Goal: Information Seeking & Learning: Compare options

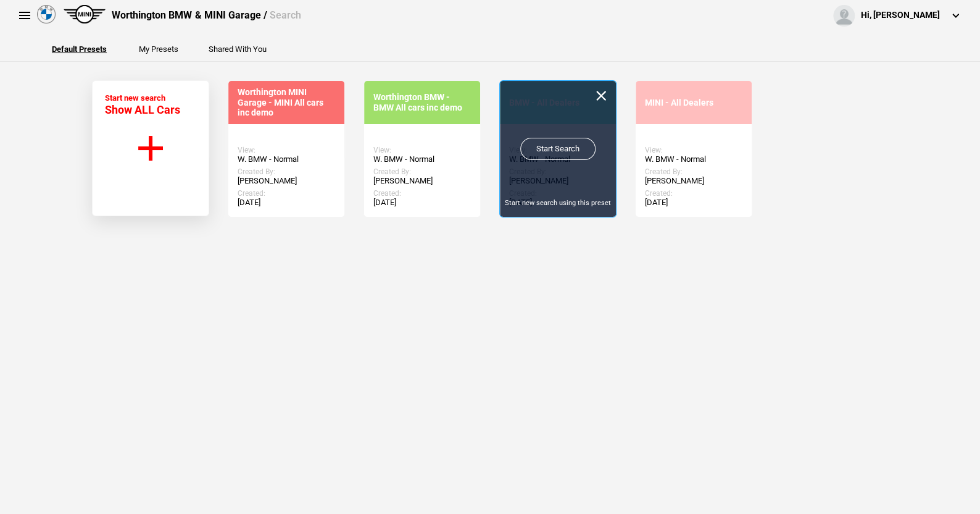
click at [556, 143] on link "Start Search" at bounding box center [557, 149] width 75 height 22
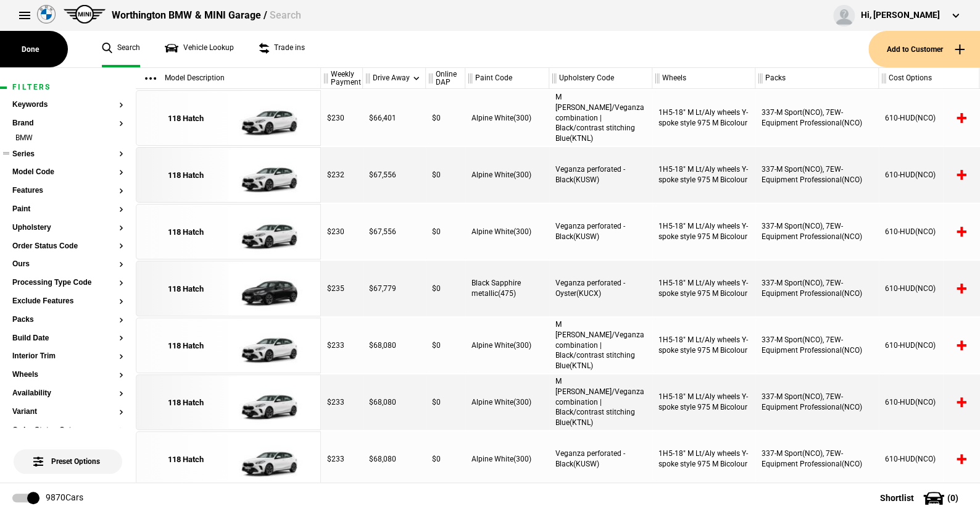
click at [30, 152] on button "Series" at bounding box center [67, 154] width 111 height 9
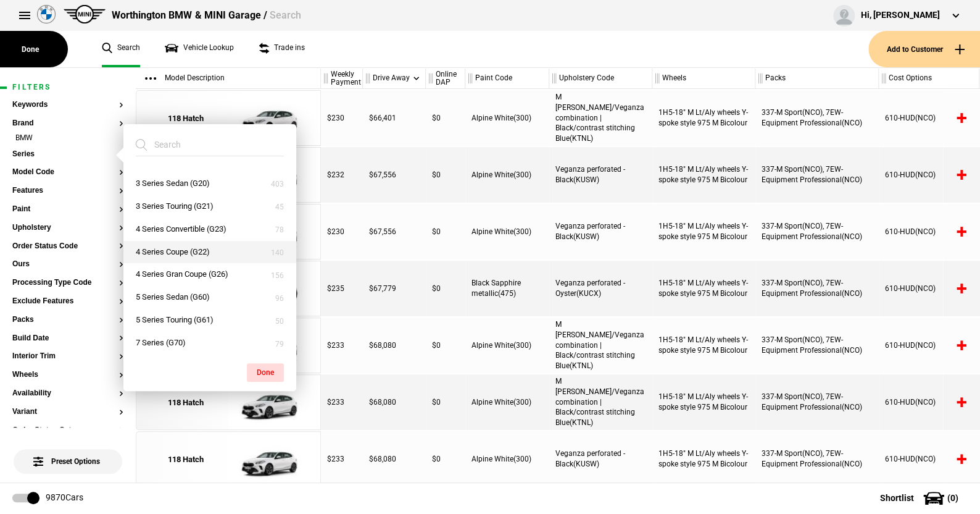
scroll to position [123, 0]
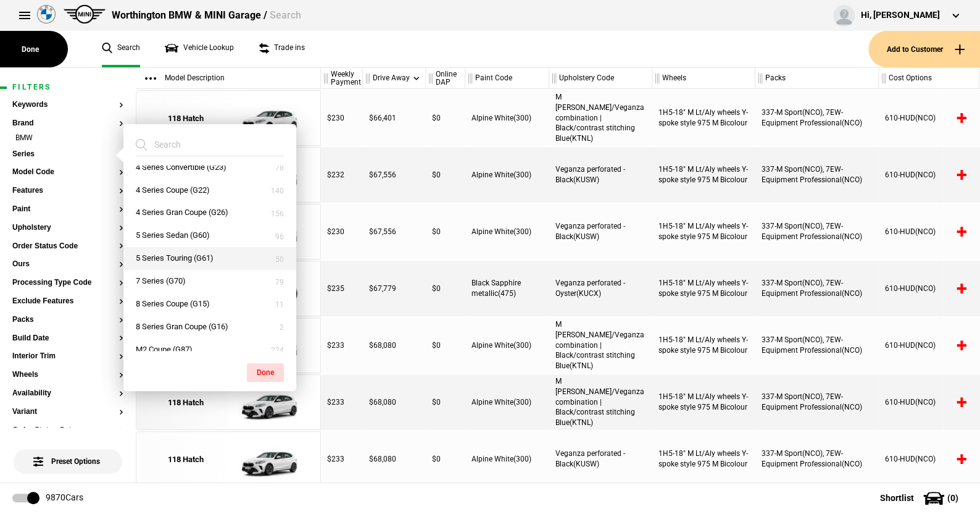
click at [172, 253] on button "5 Series Touring (G61)" at bounding box center [209, 258] width 173 height 23
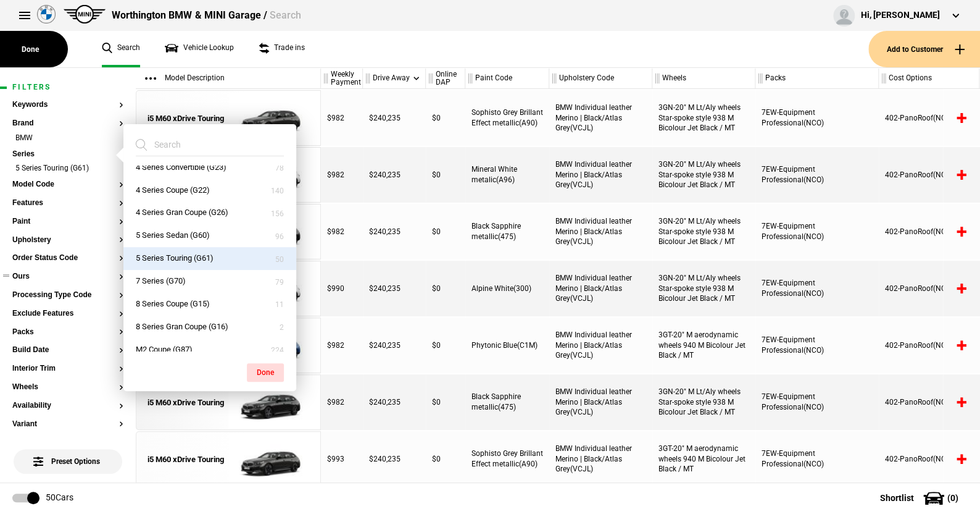
drag, startPoint x: 266, startPoint y: 369, endPoint x: 54, endPoint y: 277, distance: 231.4
click at [261, 363] on button "Done" at bounding box center [265, 372] width 37 height 19
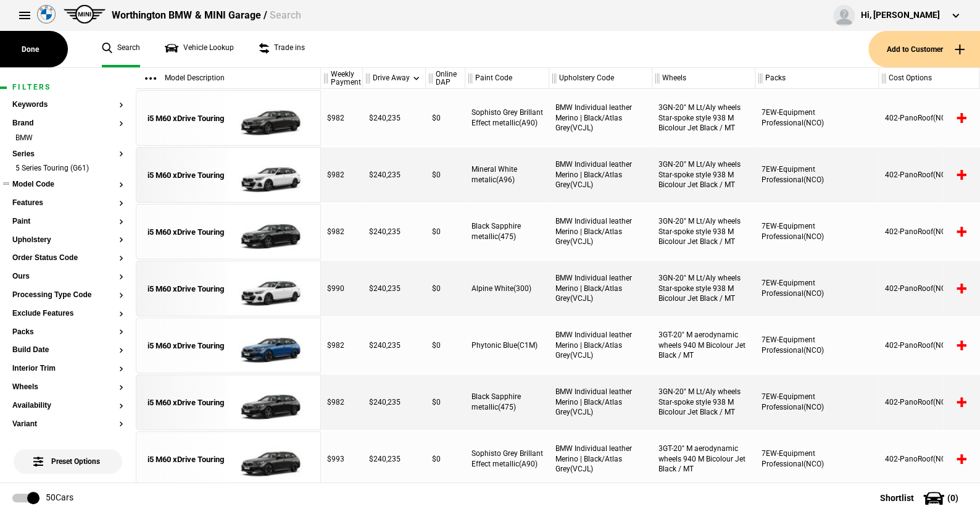
click at [42, 182] on button "Model Code" at bounding box center [67, 184] width 111 height 9
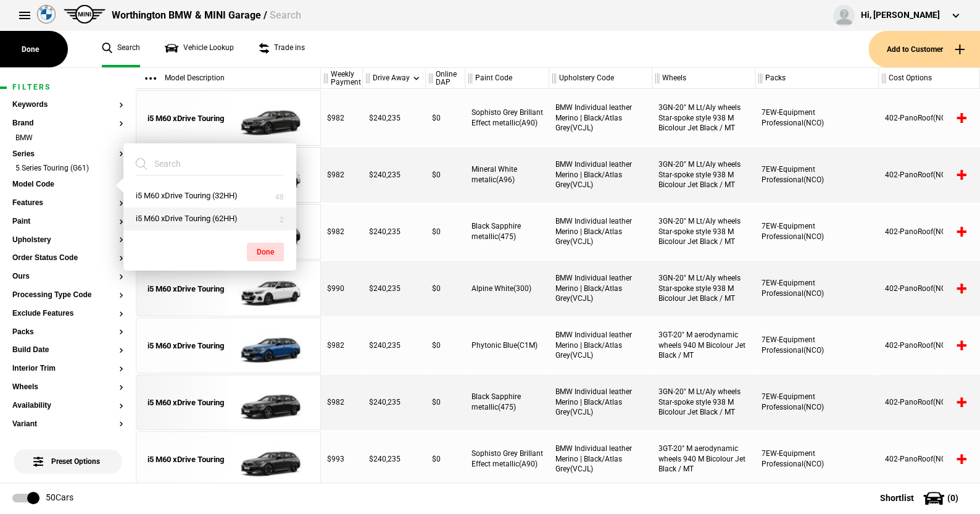
click at [151, 216] on button "i5 M60 xDrive Touring (62HH)" at bounding box center [209, 218] width 173 height 23
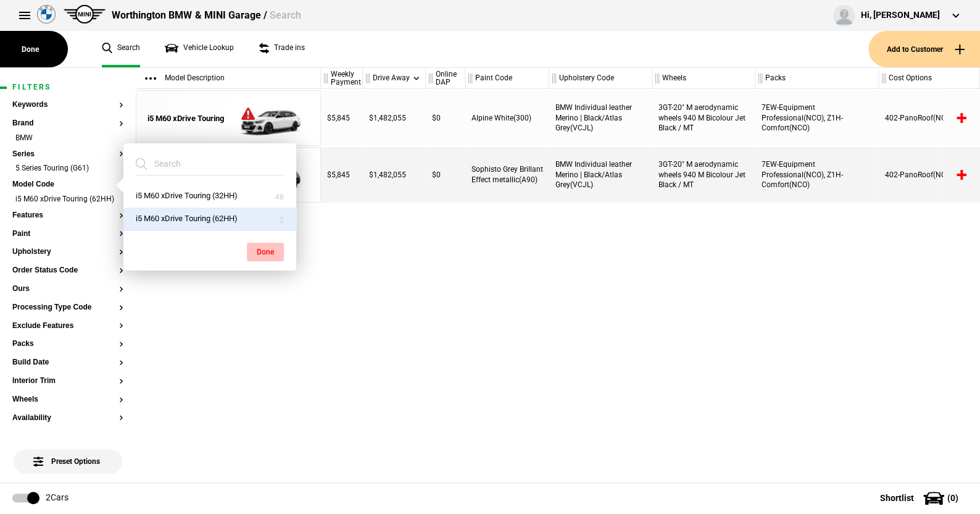
click at [267, 246] on button "Done" at bounding box center [265, 252] width 37 height 19
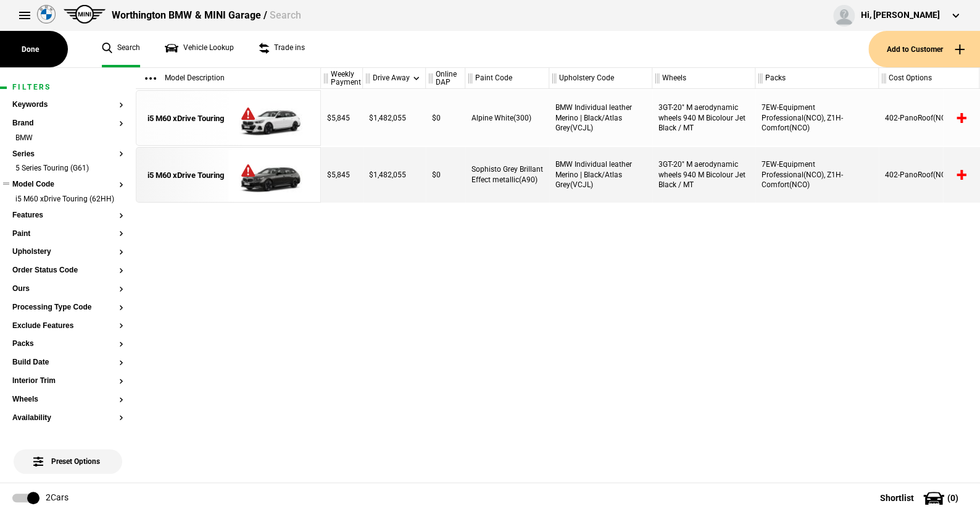
click at [41, 180] on button "Model Code" at bounding box center [67, 184] width 111 height 9
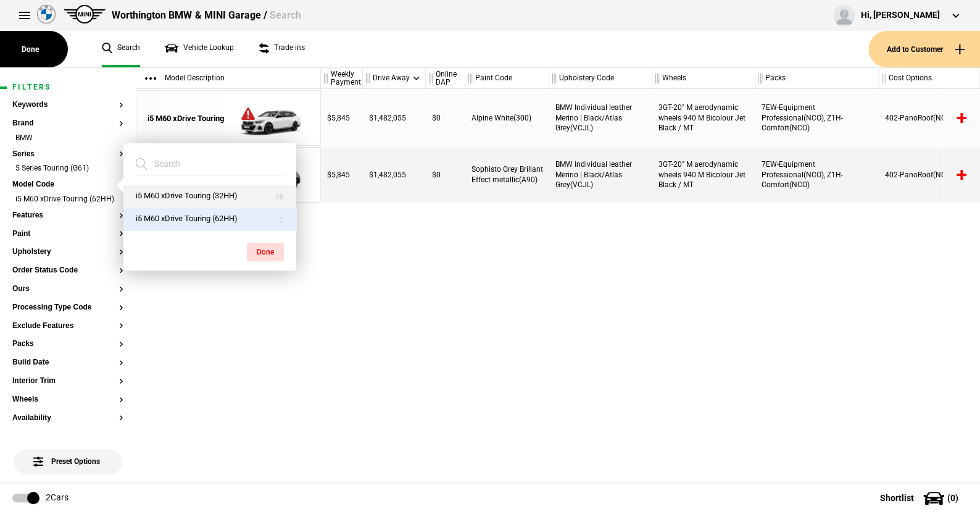
click at [207, 190] on button "i5 M60 xDrive Touring (32HH)" at bounding box center [209, 196] width 173 height 23
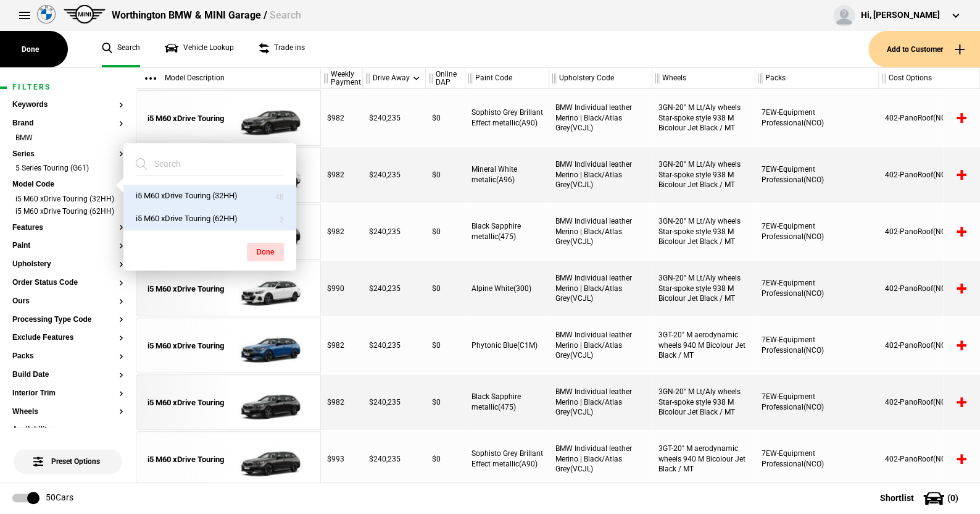
click at [230, 214] on button "i5 M60 xDrive Touring (62HH)" at bounding box center [209, 218] width 173 height 23
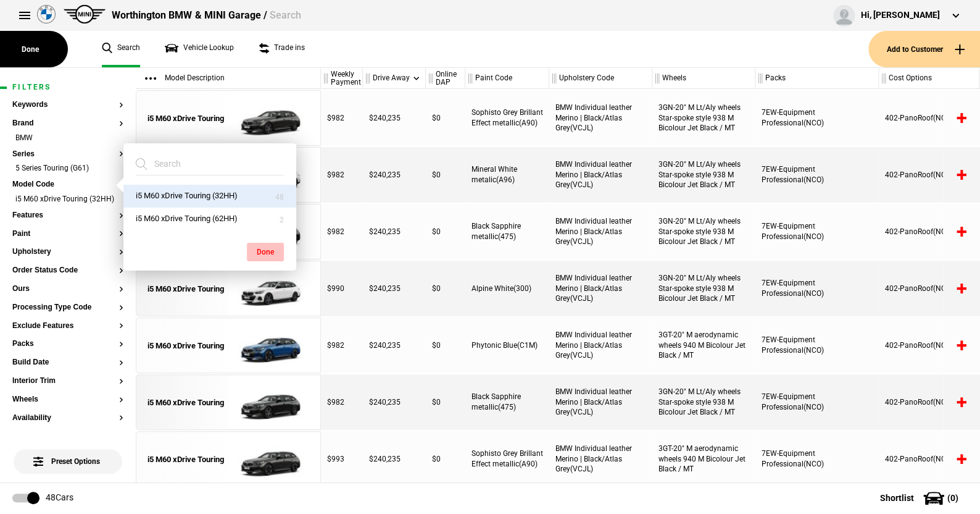
click at [261, 248] on button "Done" at bounding box center [265, 252] width 37 height 19
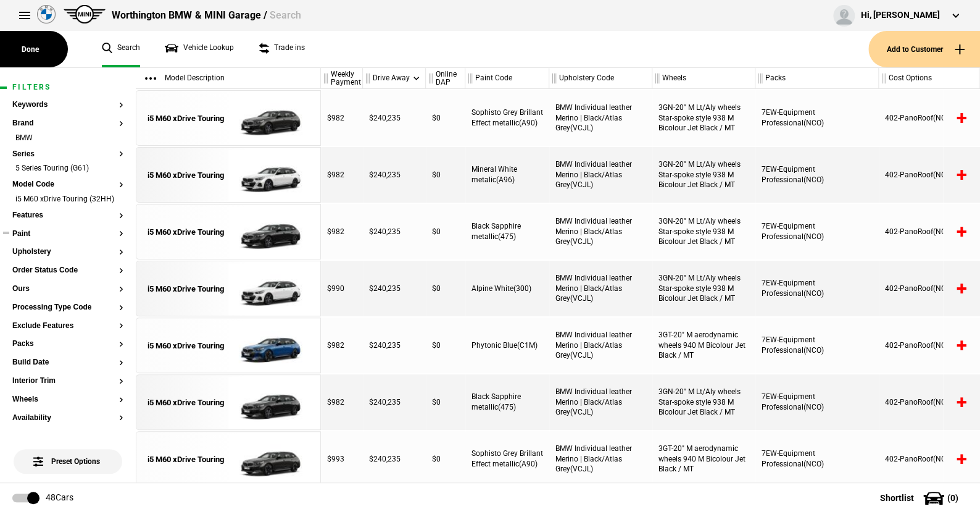
click at [30, 238] on button "Paint" at bounding box center [67, 234] width 111 height 9
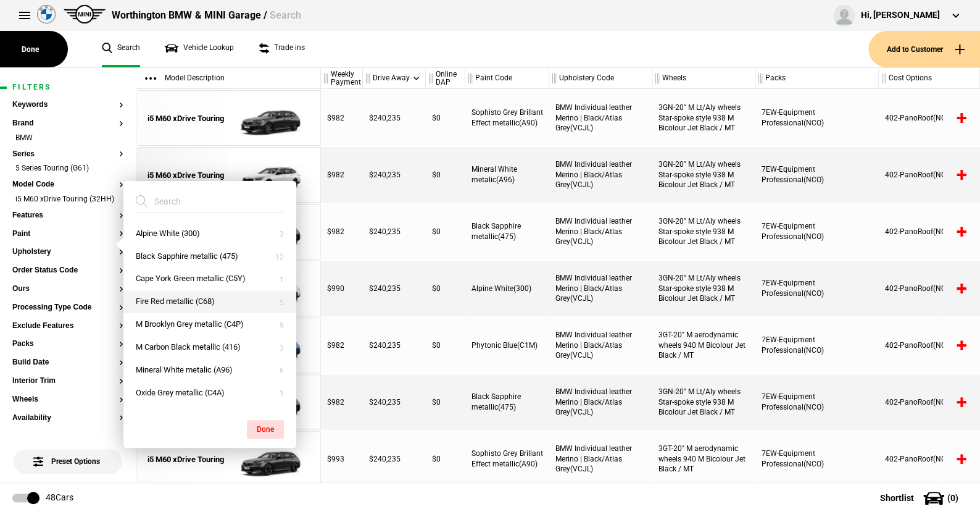
click at [178, 298] on button "Fire Red metallic (C68)" at bounding box center [209, 301] width 173 height 23
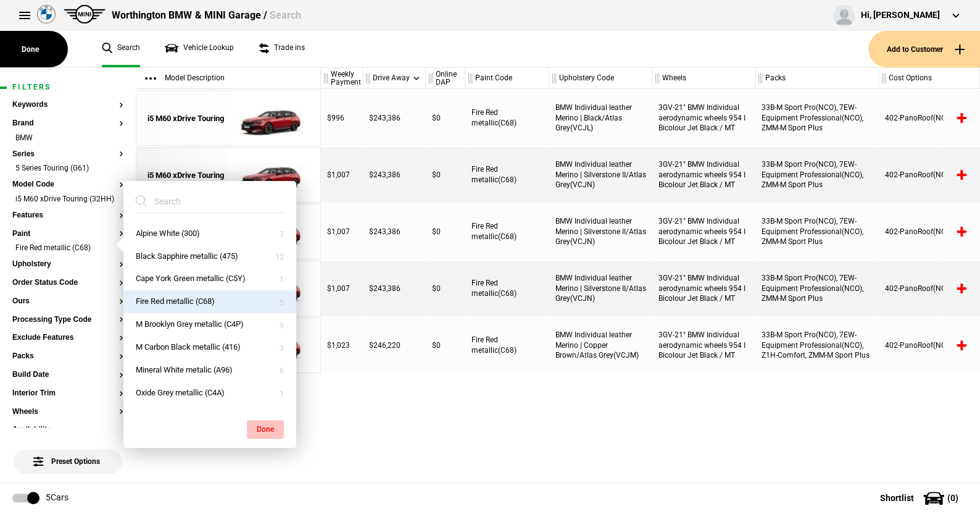
click at [267, 426] on button "Done" at bounding box center [265, 429] width 37 height 19
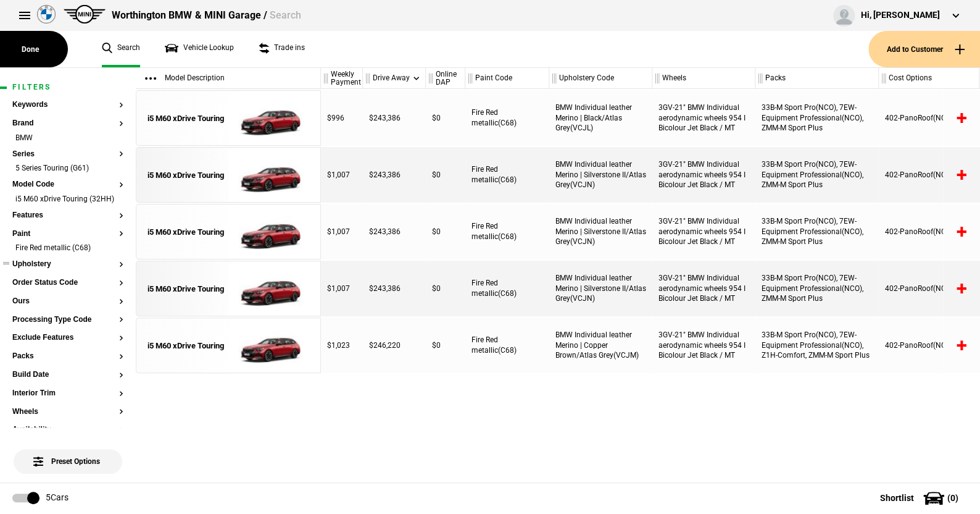
click at [46, 269] on button "Upholstery" at bounding box center [67, 264] width 111 height 9
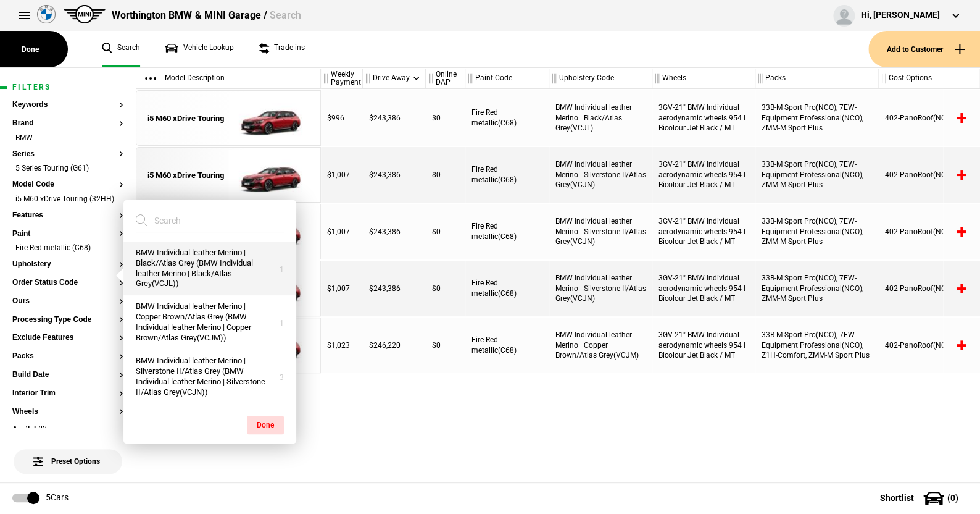
click at [194, 261] on button "BMW Individual leather Merino | Black/Atlas Grey (BMW Individual leather Merino…" at bounding box center [209, 268] width 173 height 54
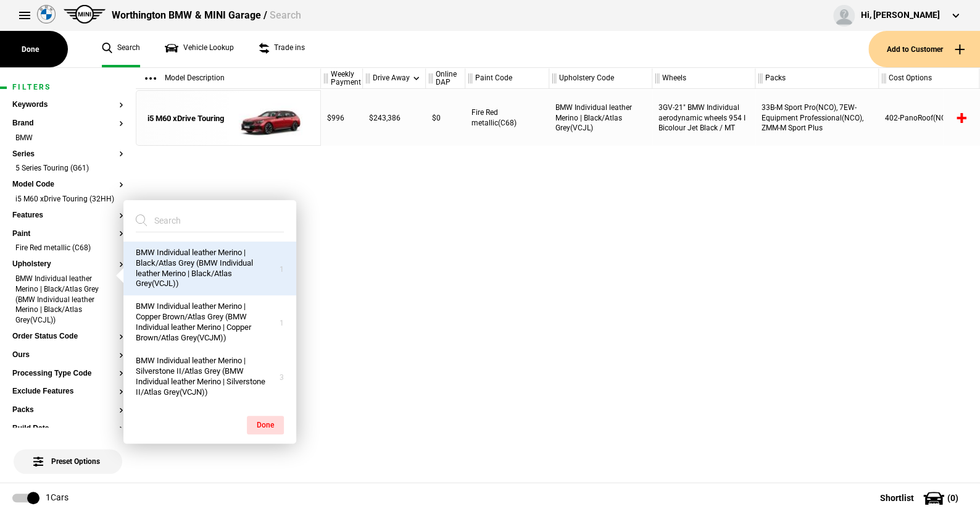
click at [194, 261] on button "BMW Individual leather Merino | Black/Atlas Grey (BMW Individual leather Merino…" at bounding box center [209, 268] width 173 height 54
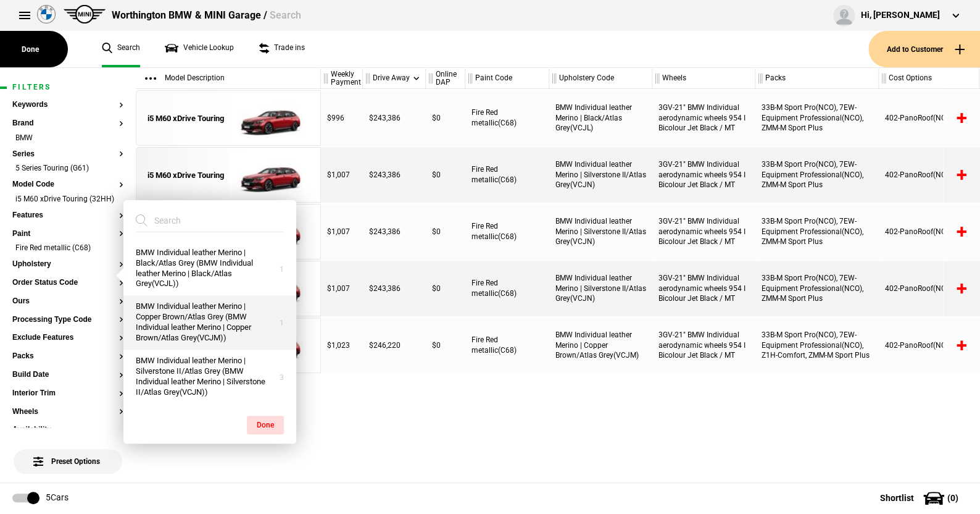
click at [190, 319] on button "BMW Individual leather Merino | Copper Brown/Atlas Grey (BMW Individual leather…" at bounding box center [209, 322] width 173 height 54
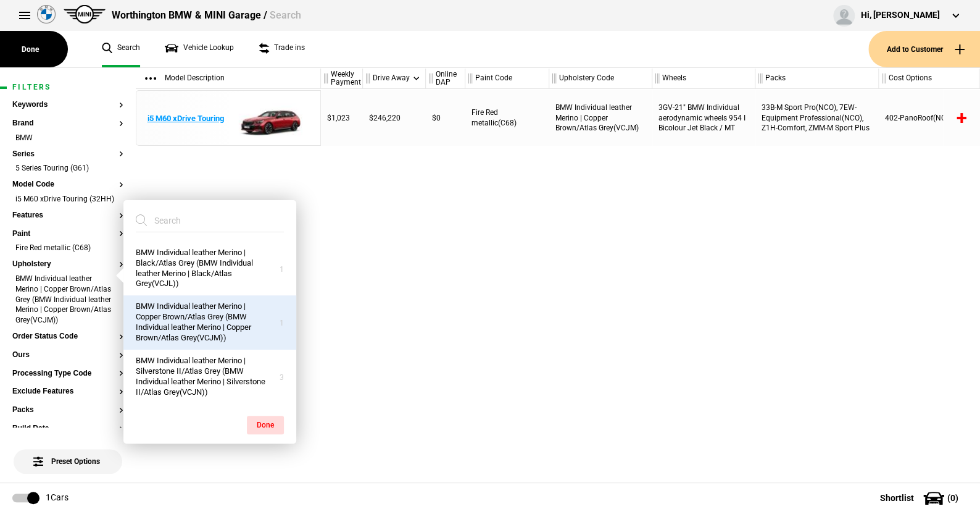
click at [273, 112] on img at bounding box center [271, 119] width 86 height 56
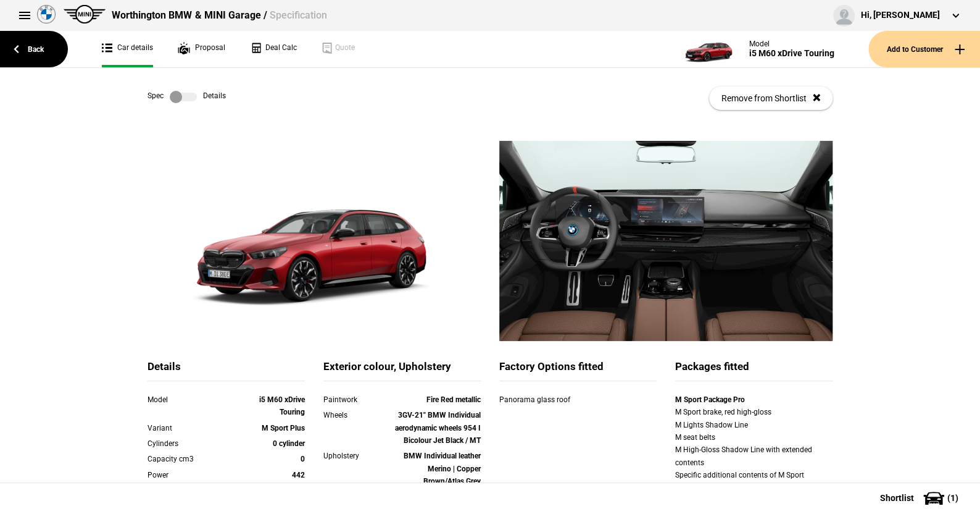
click at [185, 96] on label at bounding box center [183, 97] width 27 height 12
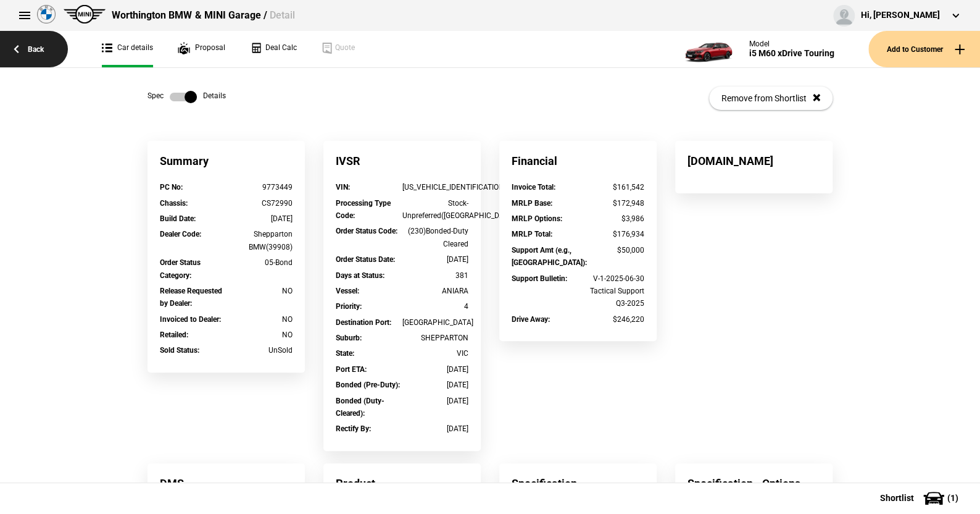
click at [44, 51] on link "Back" at bounding box center [34, 49] width 68 height 36
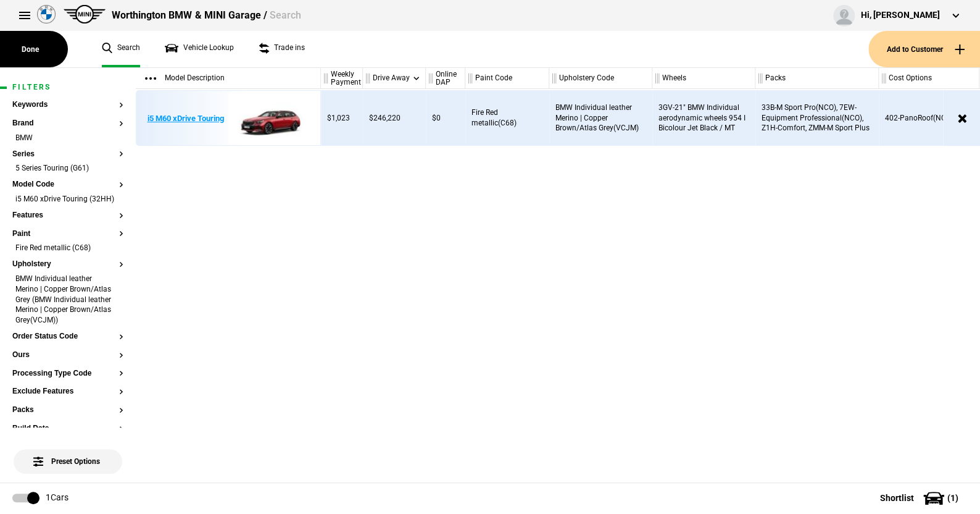
click at [276, 122] on img at bounding box center [271, 119] width 86 height 56
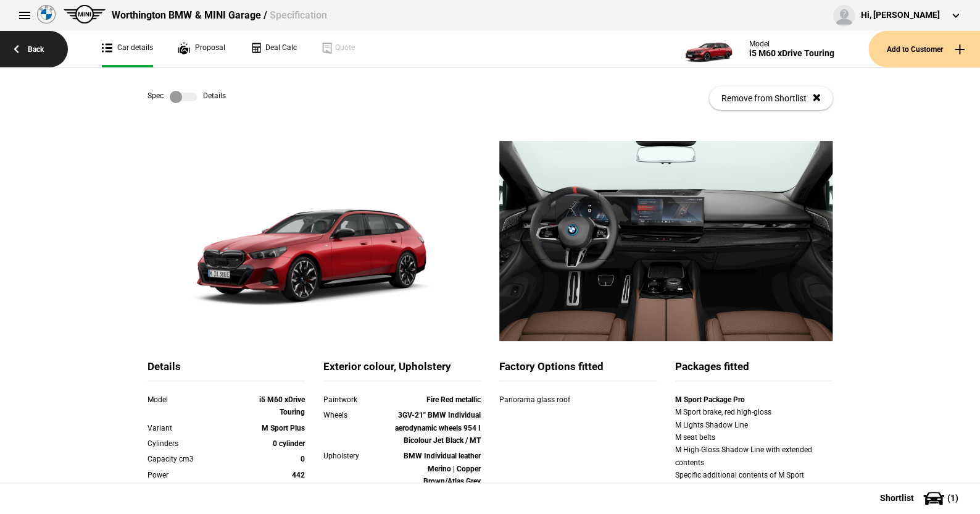
click at [40, 44] on link "Back" at bounding box center [34, 49] width 68 height 36
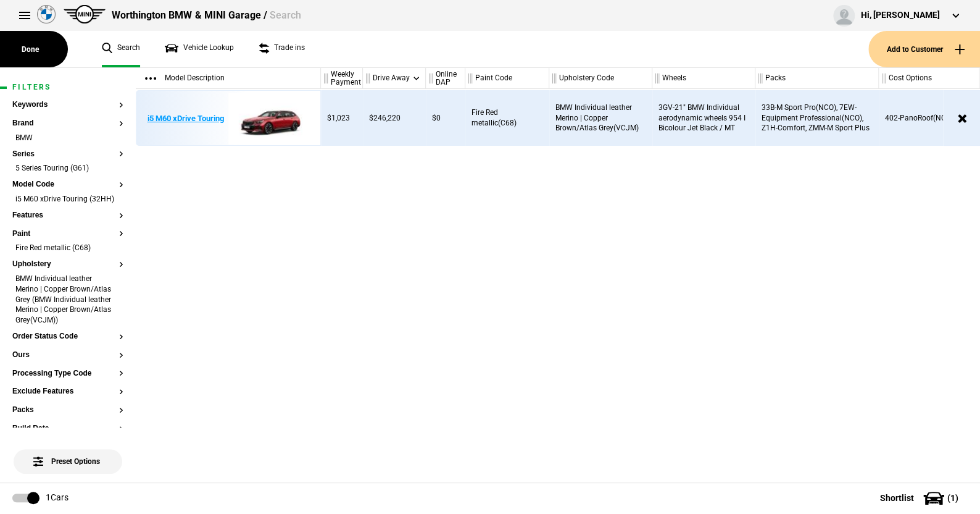
click at [275, 119] on img at bounding box center [271, 119] width 86 height 56
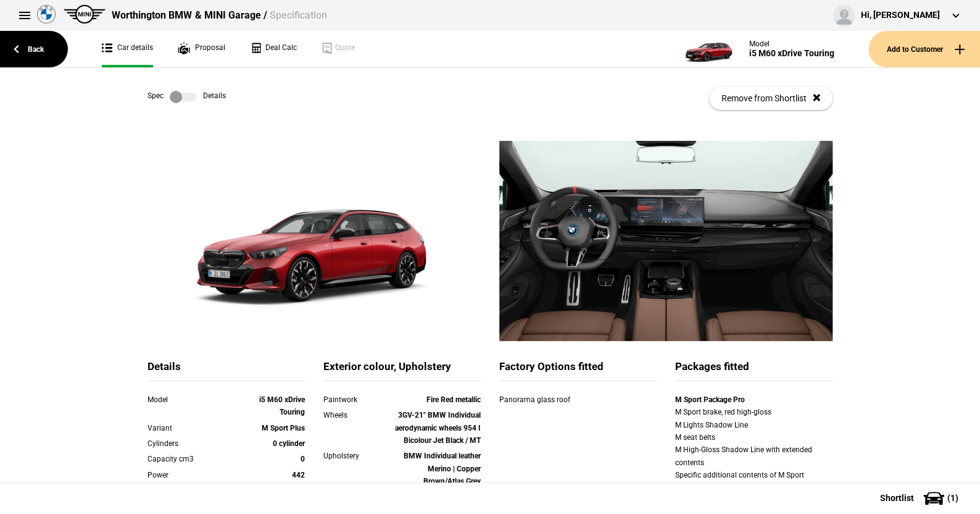
click at [186, 97] on label at bounding box center [183, 97] width 27 height 12
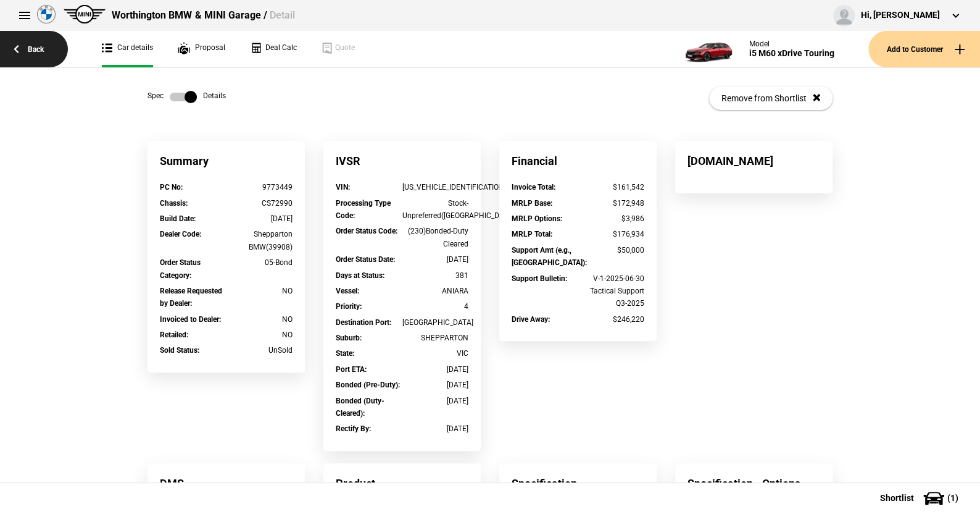
click at [28, 43] on link "Back" at bounding box center [34, 49] width 68 height 36
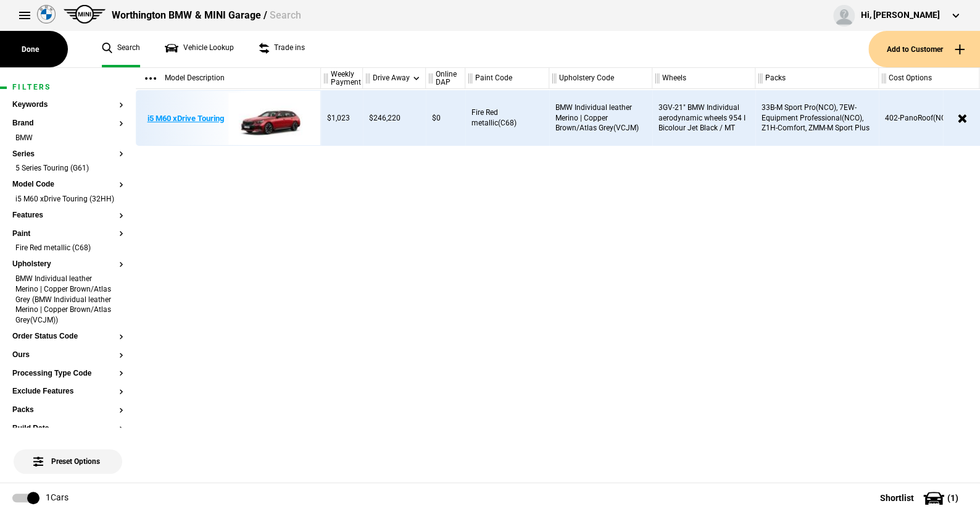
click at [280, 120] on img at bounding box center [271, 119] width 86 height 56
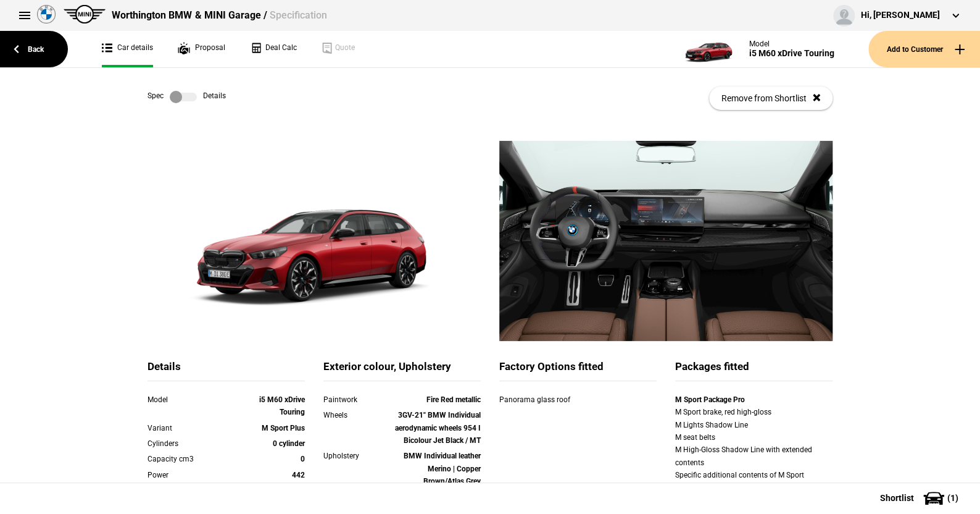
click at [185, 96] on label at bounding box center [183, 97] width 27 height 12
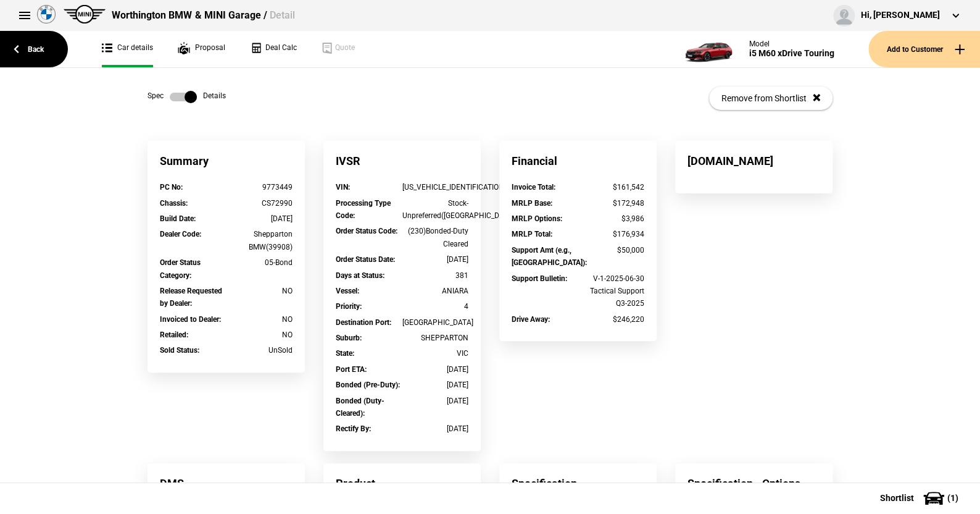
click at [170, 96] on label at bounding box center [183, 97] width 27 height 12
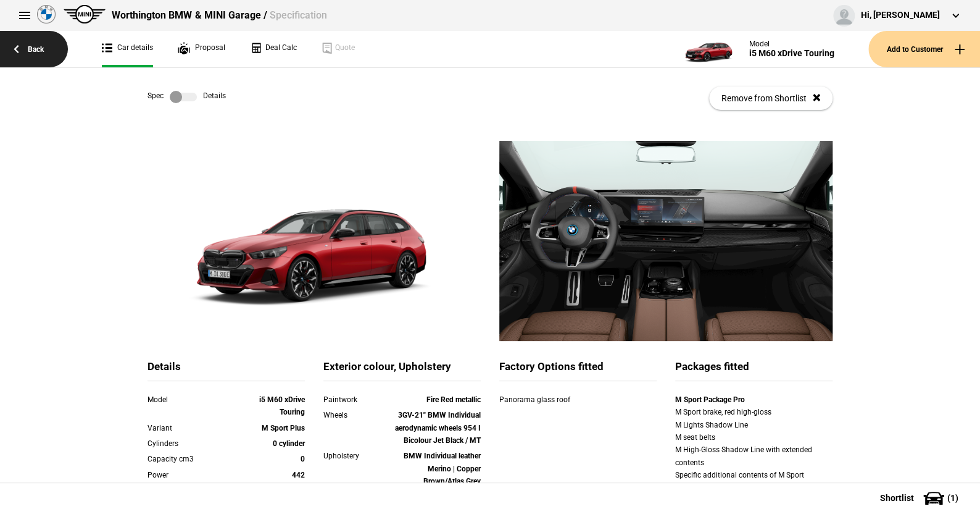
click at [35, 44] on link "Back" at bounding box center [34, 49] width 68 height 36
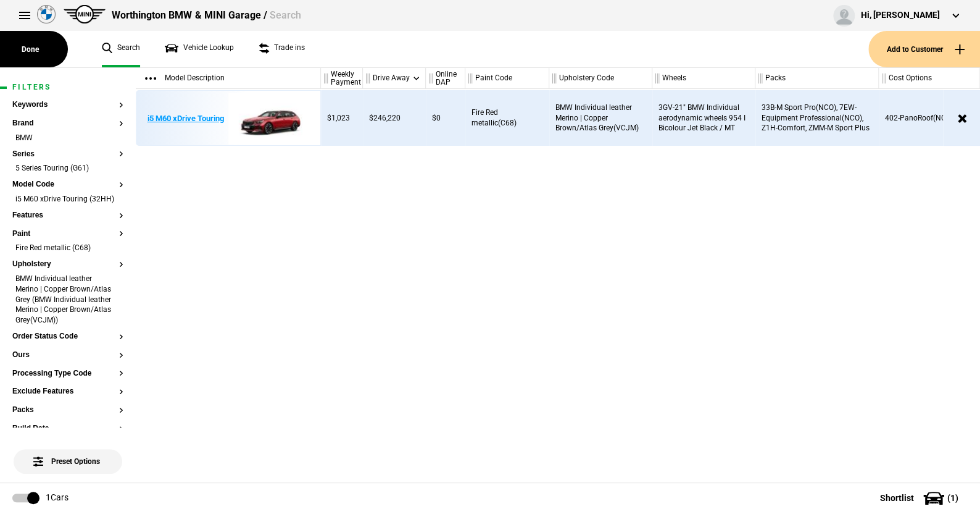
click at [275, 122] on img at bounding box center [271, 119] width 86 height 56
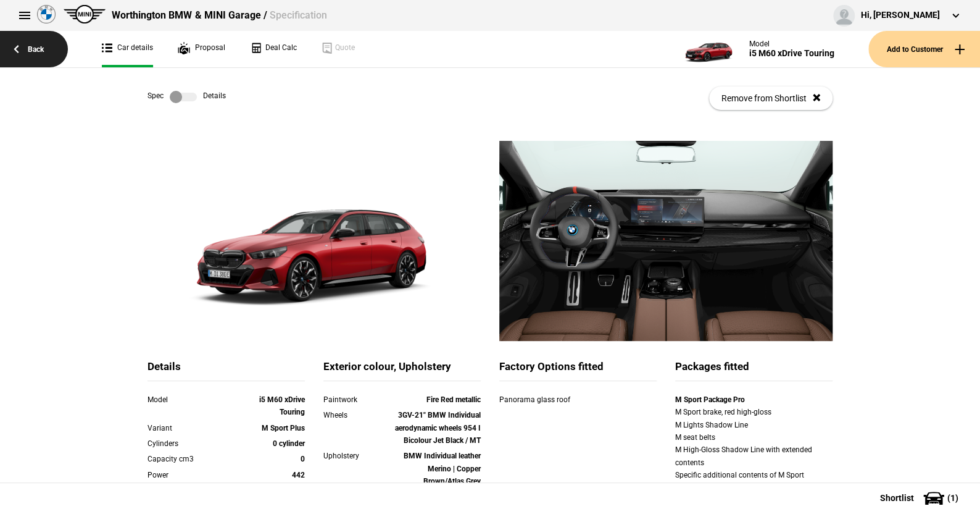
click at [38, 47] on link "Back" at bounding box center [34, 49] width 68 height 36
